Goal: Task Accomplishment & Management: Use online tool/utility

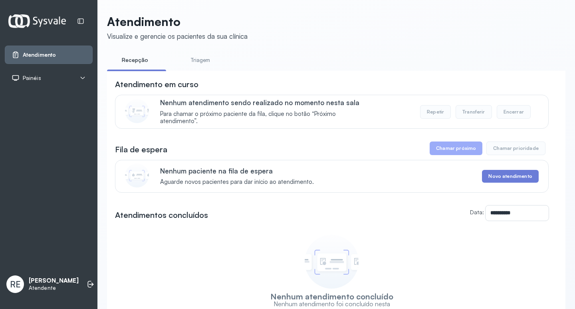
click at [82, 78] on icon at bounding box center [83, 78] width 4 height 2
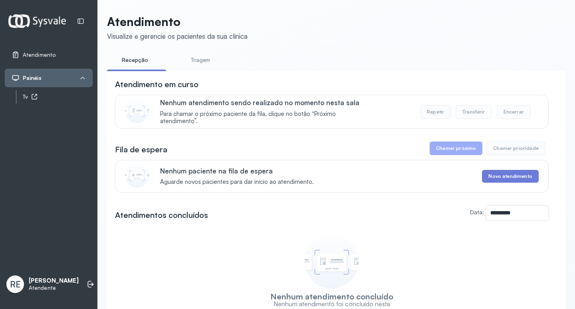
click at [78, 98] on div "Tv" at bounding box center [58, 96] width 70 height 7
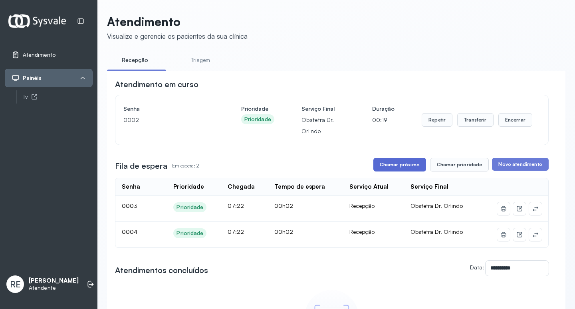
click at [413, 170] on button "Chamar próximo" at bounding box center [399, 165] width 53 height 14
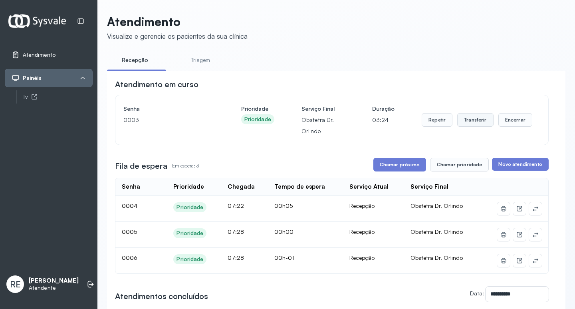
click at [471, 123] on button "Transferir" at bounding box center [475, 120] width 36 height 14
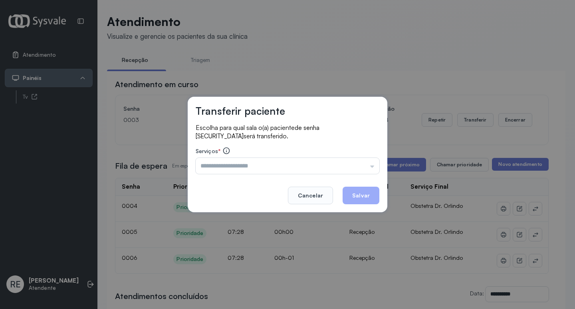
click at [267, 169] on input "text" at bounding box center [288, 166] width 184 height 16
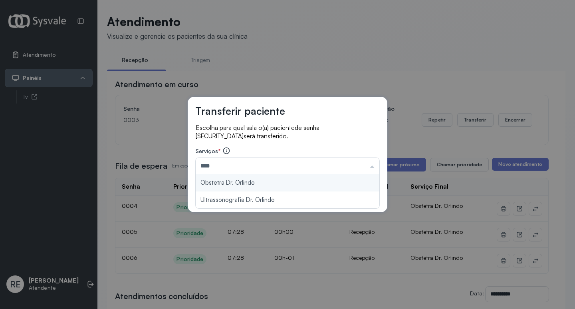
type input "**********"
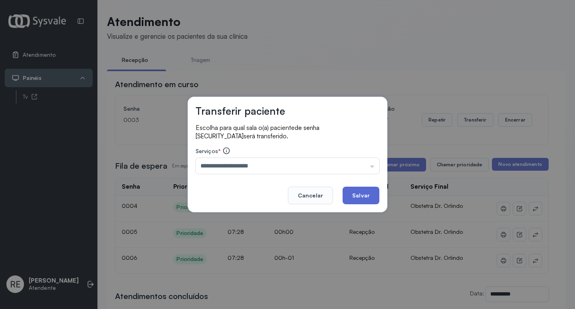
drag, startPoint x: 362, startPoint y: 200, endPoint x: 374, endPoint y: 188, distance: 17.2
click at [362, 199] on button "Salvar" at bounding box center [361, 195] width 37 height 18
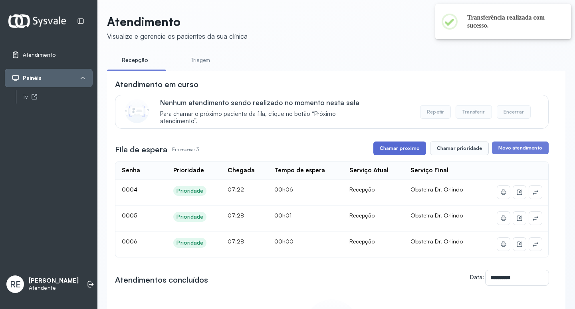
click at [406, 154] on button "Chamar próximo" at bounding box center [399, 148] width 53 height 14
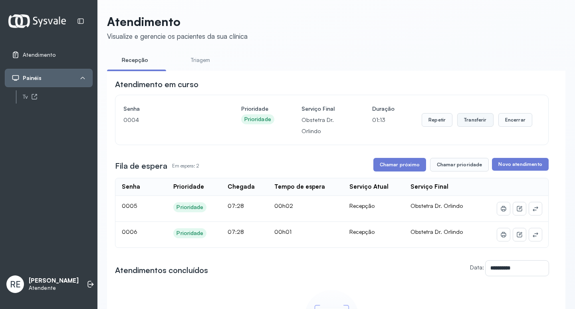
click at [460, 119] on button "Transferir" at bounding box center [475, 120] width 36 height 14
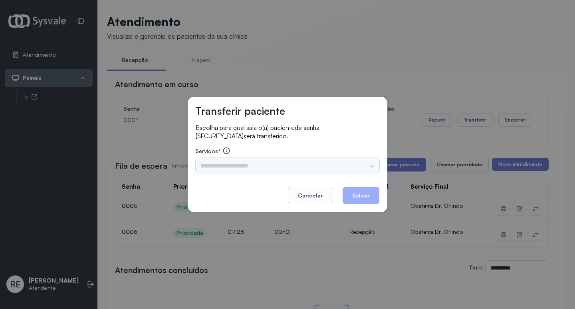
click at [220, 162] on div "Triagem Ortopedista Dr. [PERSON_NAME] Dr. [PERSON_NAME] Dr. [PERSON_NAME] Dra. …" at bounding box center [288, 166] width 184 height 16
click at [218, 165] on div "Triagem Ortopedista Dr. [PERSON_NAME] Dr. [PERSON_NAME] Dr. [PERSON_NAME] Dra. …" at bounding box center [288, 166] width 184 height 16
click at [206, 169] on div "Triagem Ortopedista Dr. [PERSON_NAME] Dr. [PERSON_NAME] Dr. [PERSON_NAME] Dra. …" at bounding box center [288, 166] width 184 height 16
click at [255, 169] on input "text" at bounding box center [288, 166] width 184 height 16
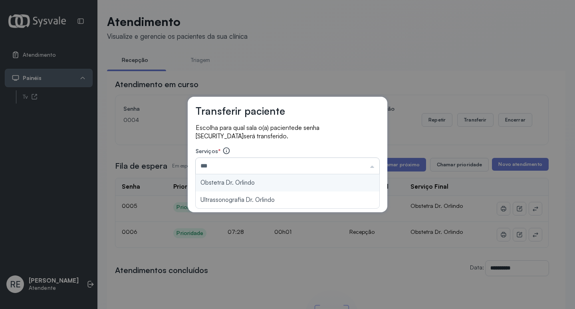
type input "**********"
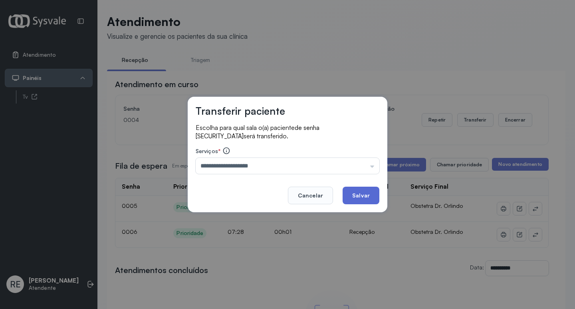
click at [349, 193] on button "Salvar" at bounding box center [361, 195] width 37 height 18
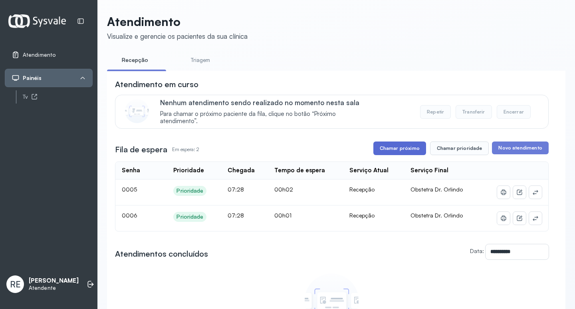
click at [389, 150] on button "Chamar próximo" at bounding box center [399, 148] width 53 height 14
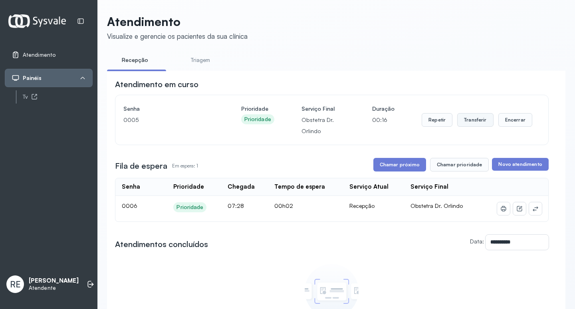
click at [469, 122] on button "Transferir" at bounding box center [475, 120] width 36 height 14
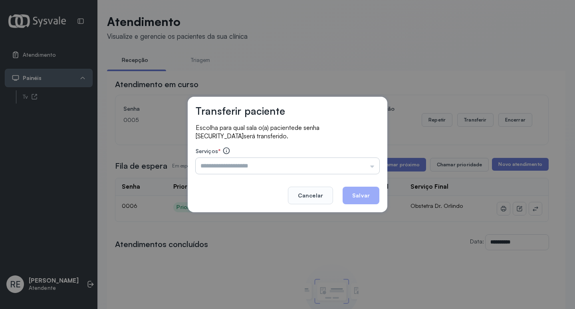
click at [264, 166] on input "text" at bounding box center [288, 166] width 184 height 16
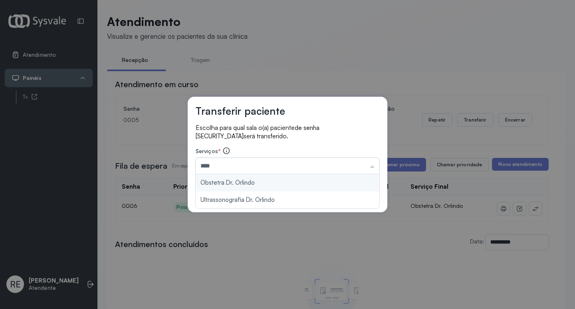
type input "**********"
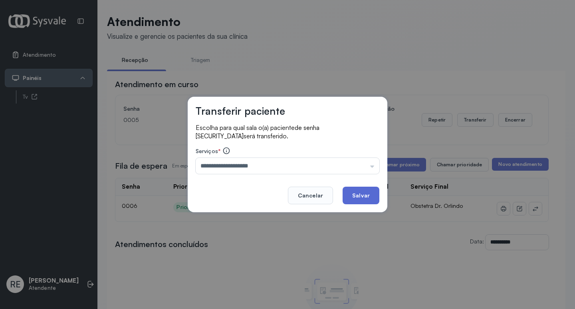
click at [365, 198] on button "Salvar" at bounding box center [361, 195] width 37 height 18
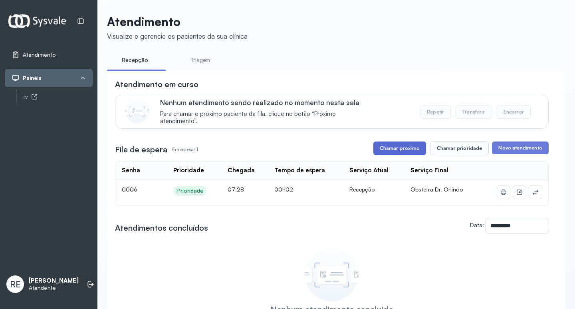
click at [398, 149] on button "Chamar próximo" at bounding box center [399, 148] width 53 height 14
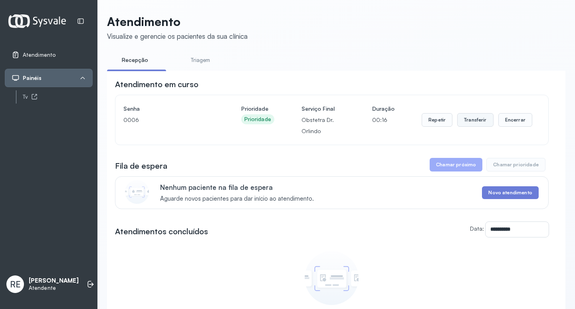
click at [466, 120] on button "Transferir" at bounding box center [475, 120] width 36 height 14
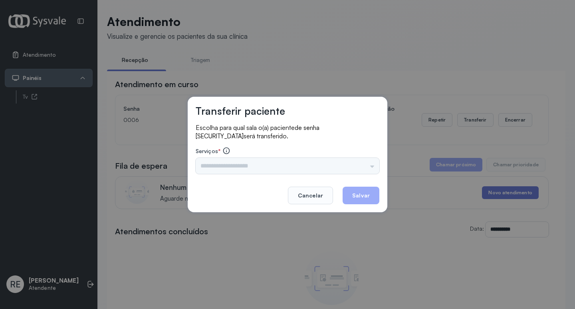
click at [267, 173] on div "Triagem Ortopedista Dr. [PERSON_NAME] Dr. [PERSON_NAME] Dr. [PERSON_NAME] Dra. …" at bounding box center [288, 166] width 184 height 16
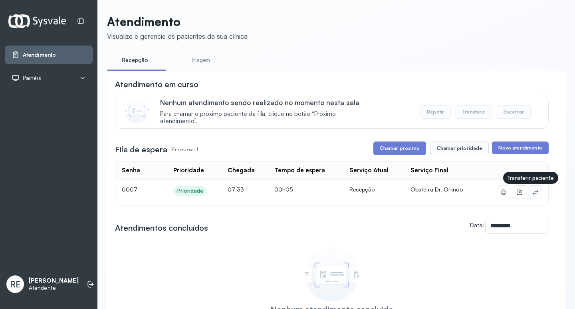
click at [532, 191] on icon at bounding box center [535, 192] width 6 height 6
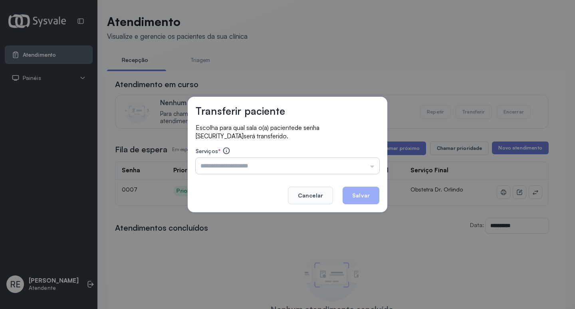
click at [265, 165] on input "text" at bounding box center [288, 166] width 184 height 16
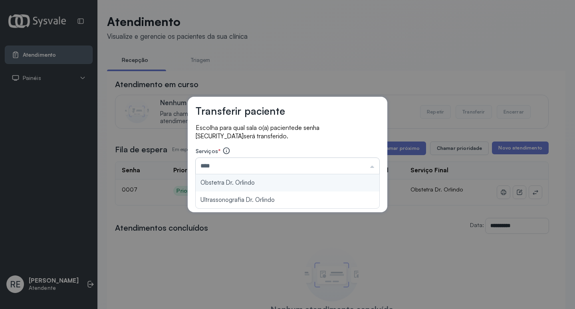
type input "**********"
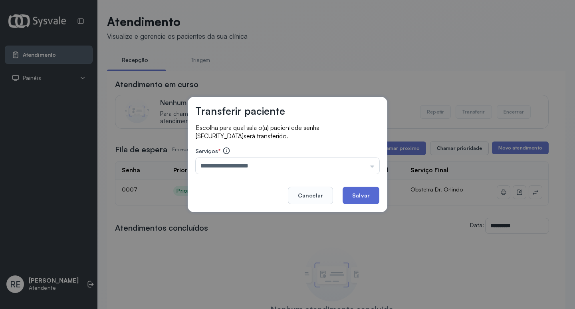
click at [374, 198] on button "Salvar" at bounding box center [361, 195] width 37 height 18
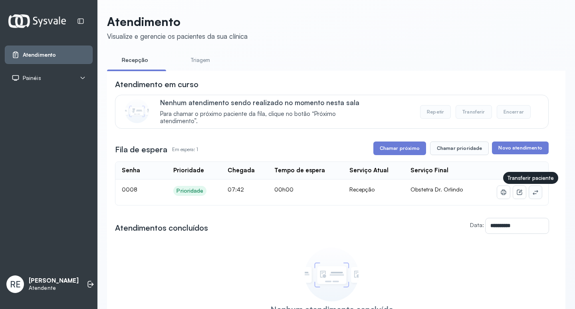
click at [534, 192] on button at bounding box center [535, 192] width 13 height 13
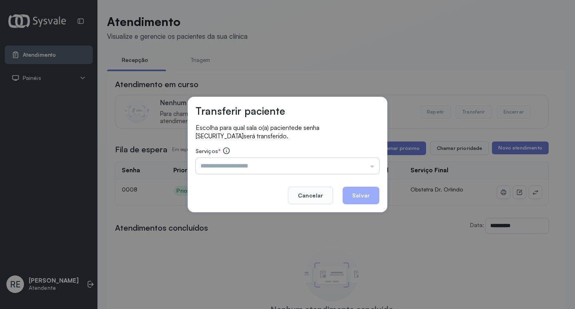
click at [250, 172] on input "text" at bounding box center [288, 166] width 184 height 16
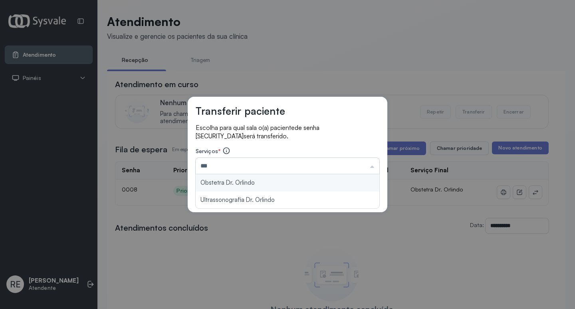
type input "**********"
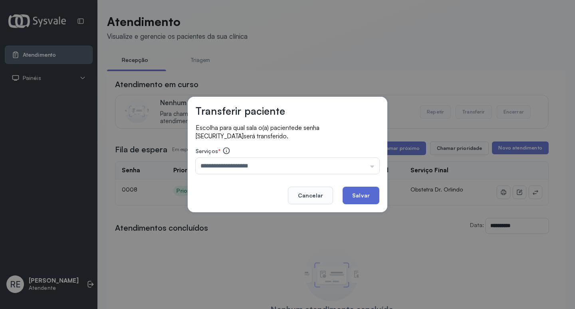
click at [354, 200] on button "Salvar" at bounding box center [361, 195] width 37 height 18
